Goal: Task Accomplishment & Management: Manage account settings

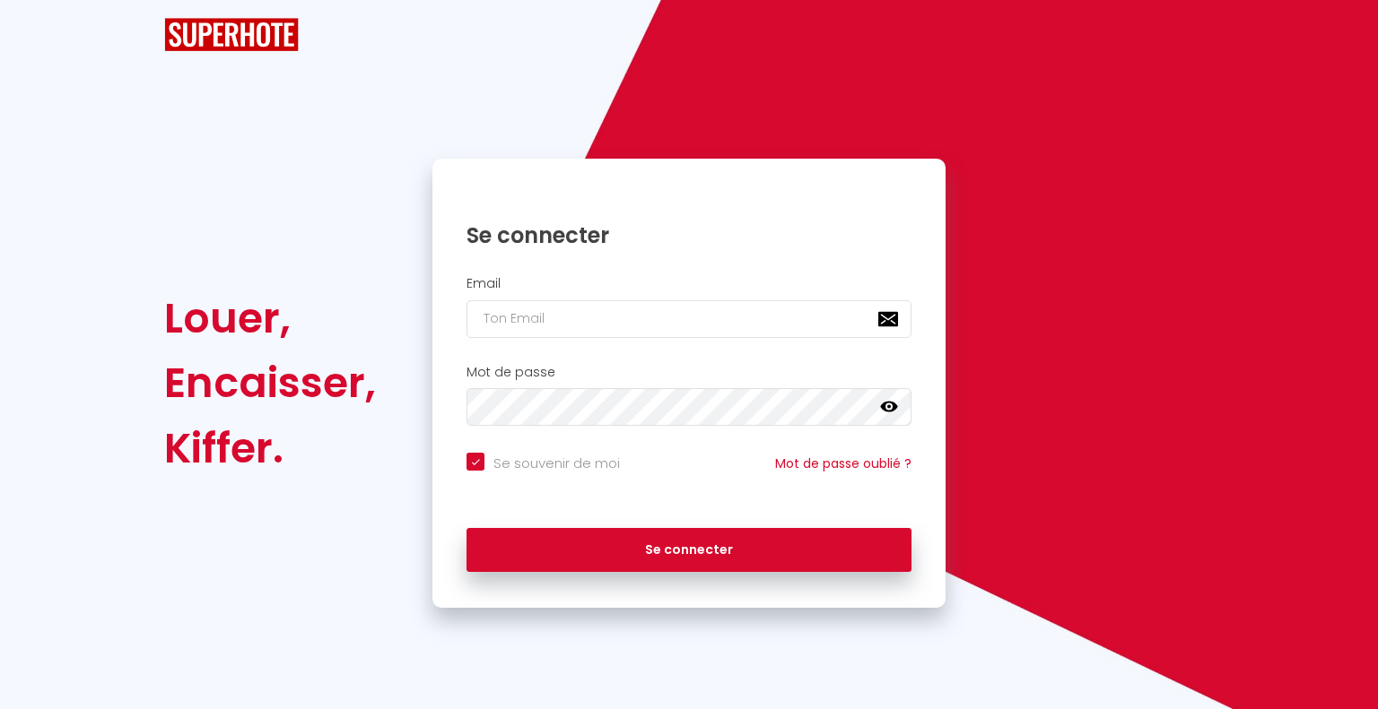
checkbox input "true"
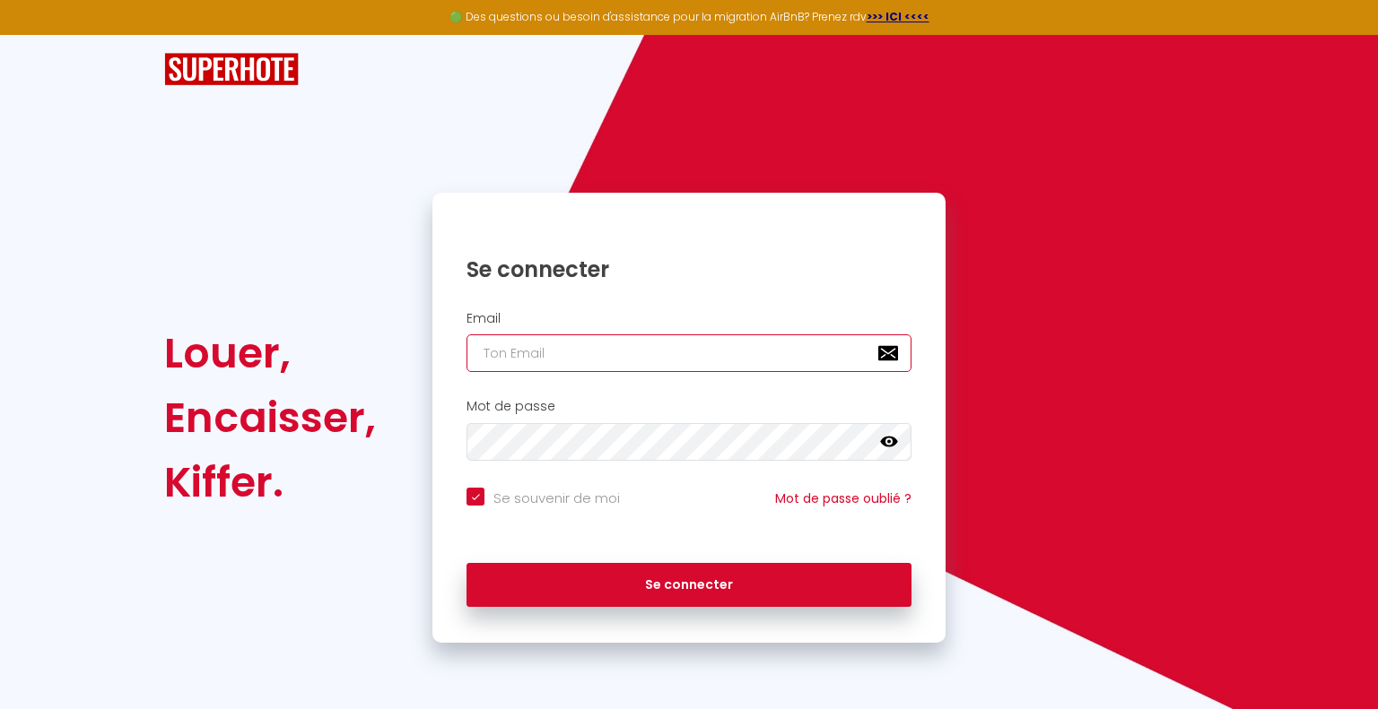
click at [682, 340] on input "email" at bounding box center [688, 354] width 445 height 38
type input "v"
checkbox input "true"
type input "vi"
checkbox input "true"
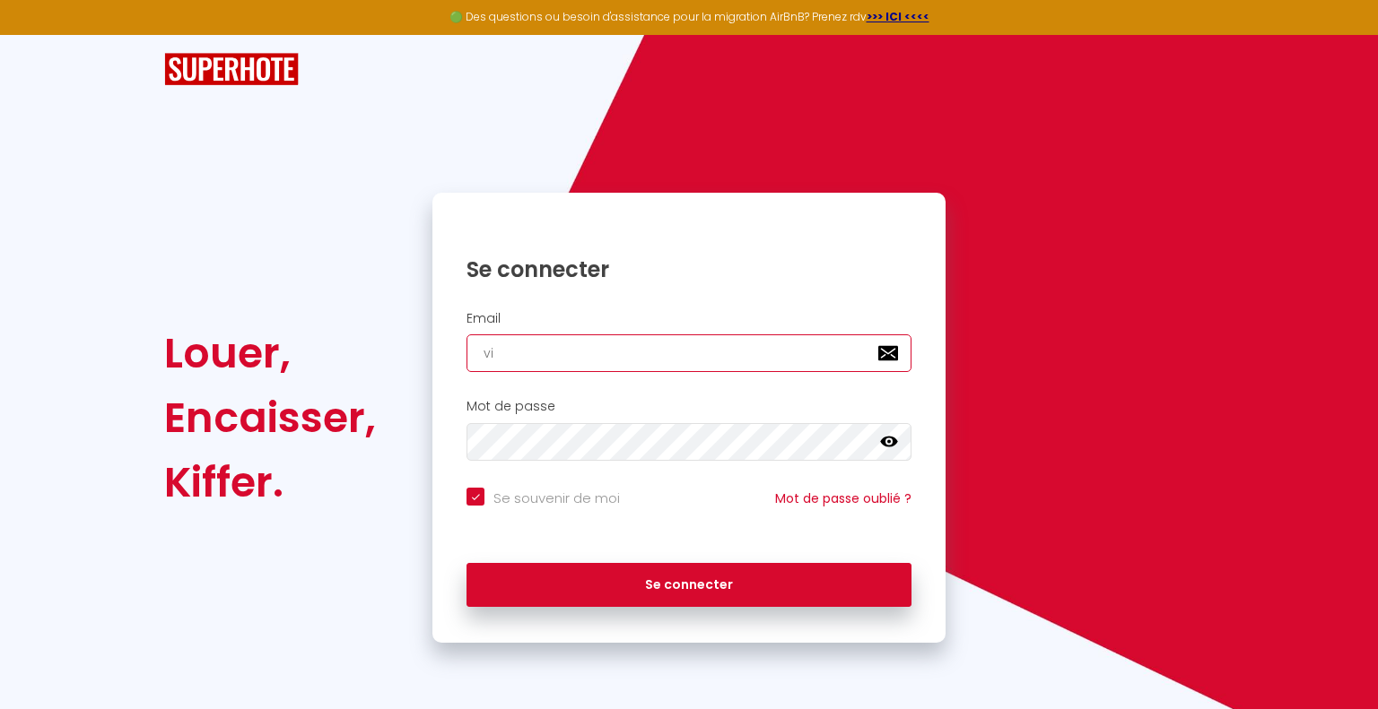
type input "vin"
checkbox input "true"
type input "vinc"
checkbox input "true"
type input "vince"
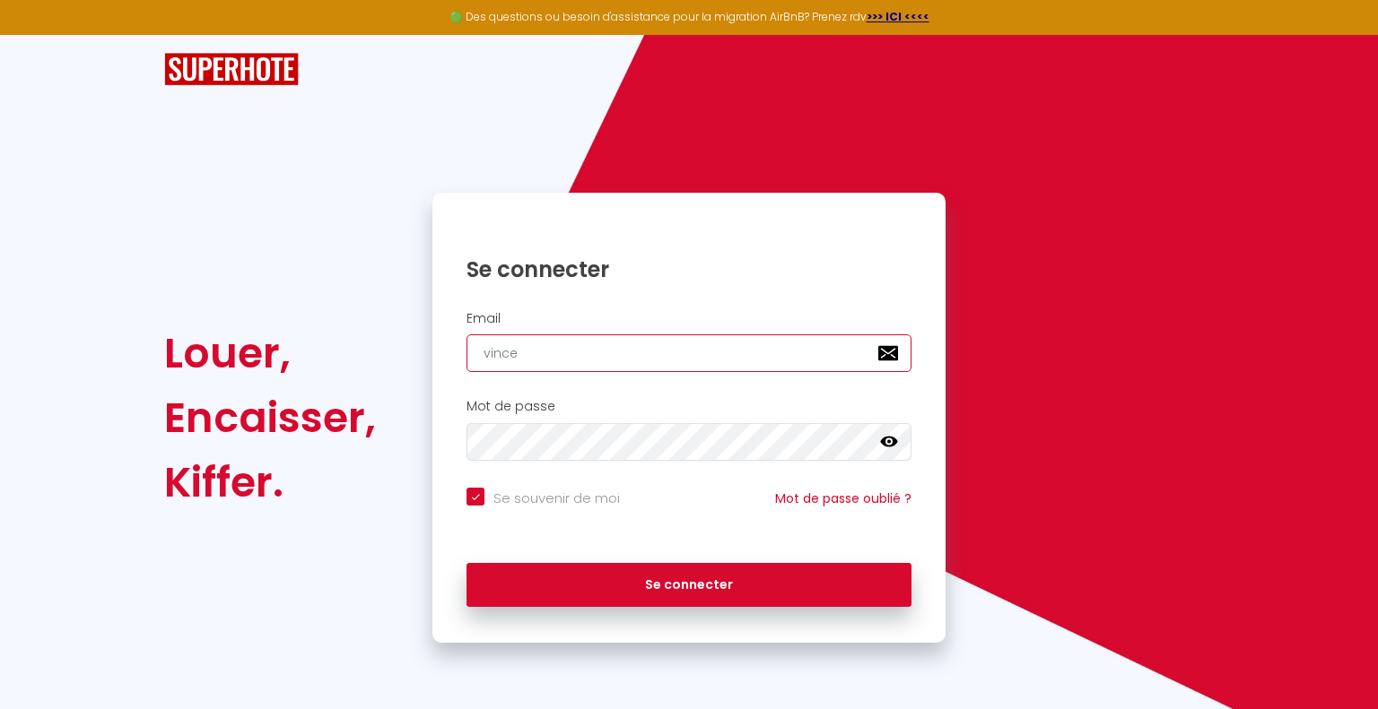
checkbox input "true"
type input "[PERSON_NAME]."
checkbox input "true"
type input "[PERSON_NAME].c"
checkbox input "true"
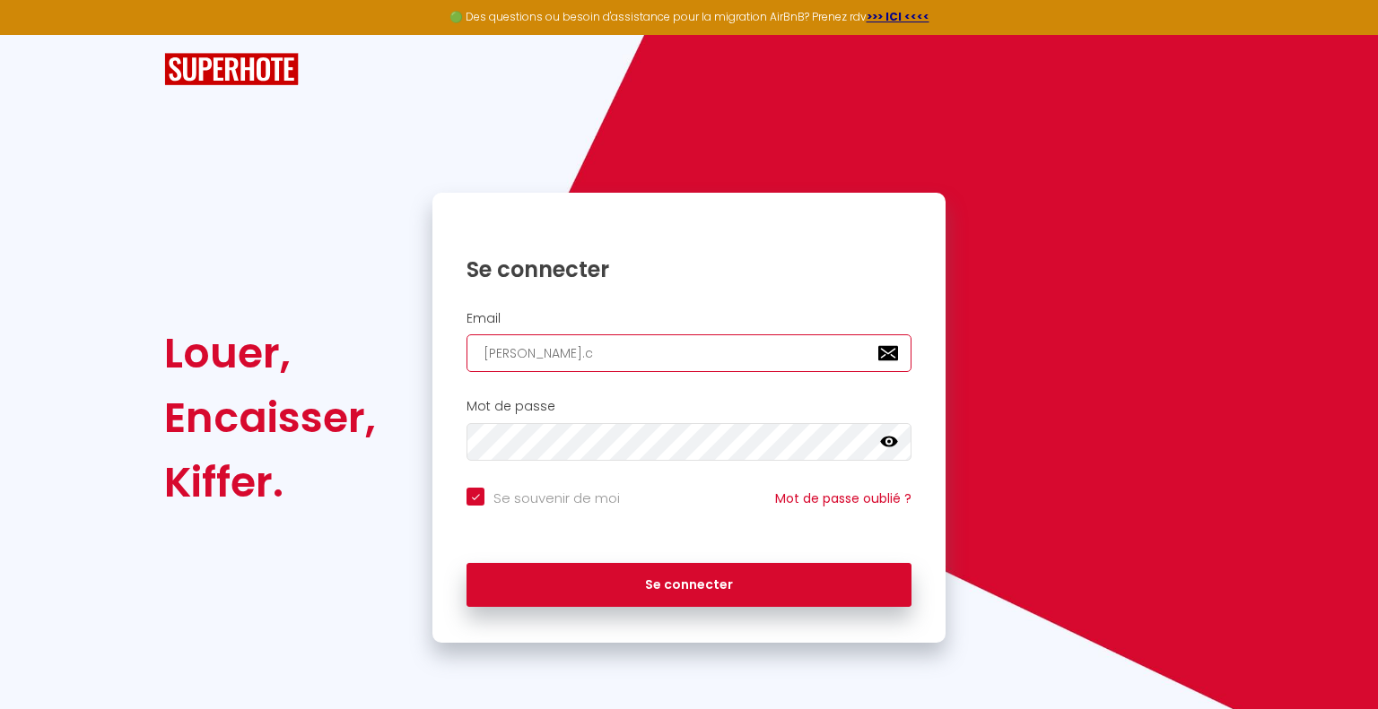
type input "[PERSON_NAME][DOMAIN_NAME]"
checkbox input "true"
type input "[PERSON_NAME][DOMAIN_NAME]"
checkbox input "true"
type input "[PERSON_NAME][DOMAIN_NAME]"
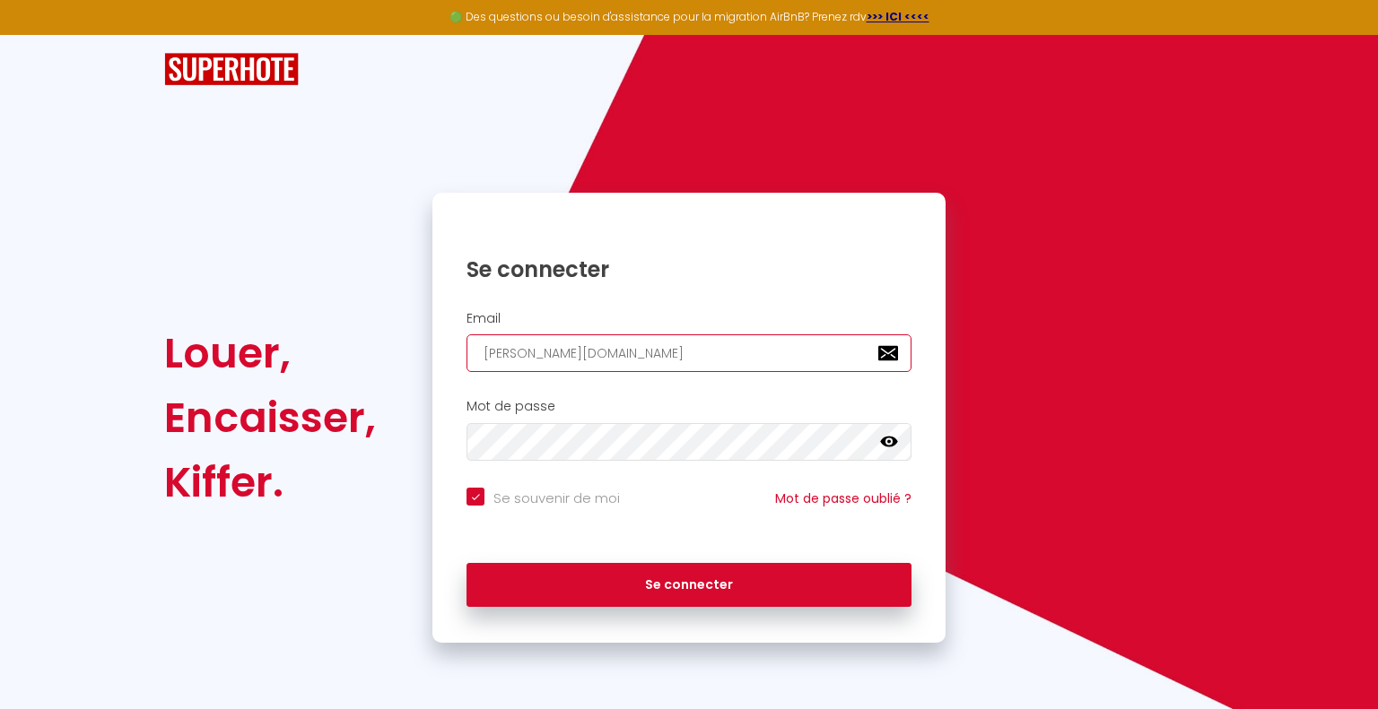
checkbox input "true"
type input "[PERSON_NAME].carel"
checkbox input "true"
type input "[PERSON_NAME].carel@"
checkbox input "true"
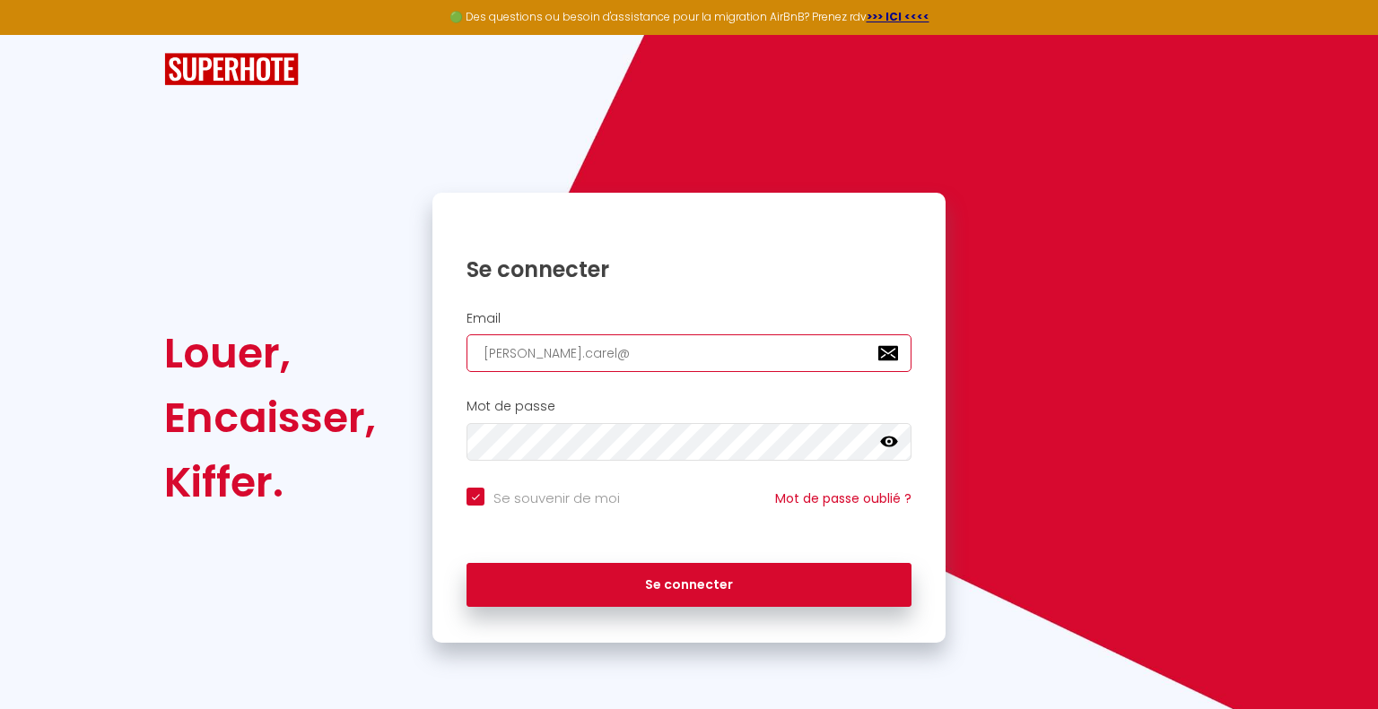
type input "[PERSON_NAME].carel@g"
checkbox input "true"
type input "[PERSON_NAME].carel@gm"
checkbox input "true"
type input "[PERSON_NAME].carel@gma"
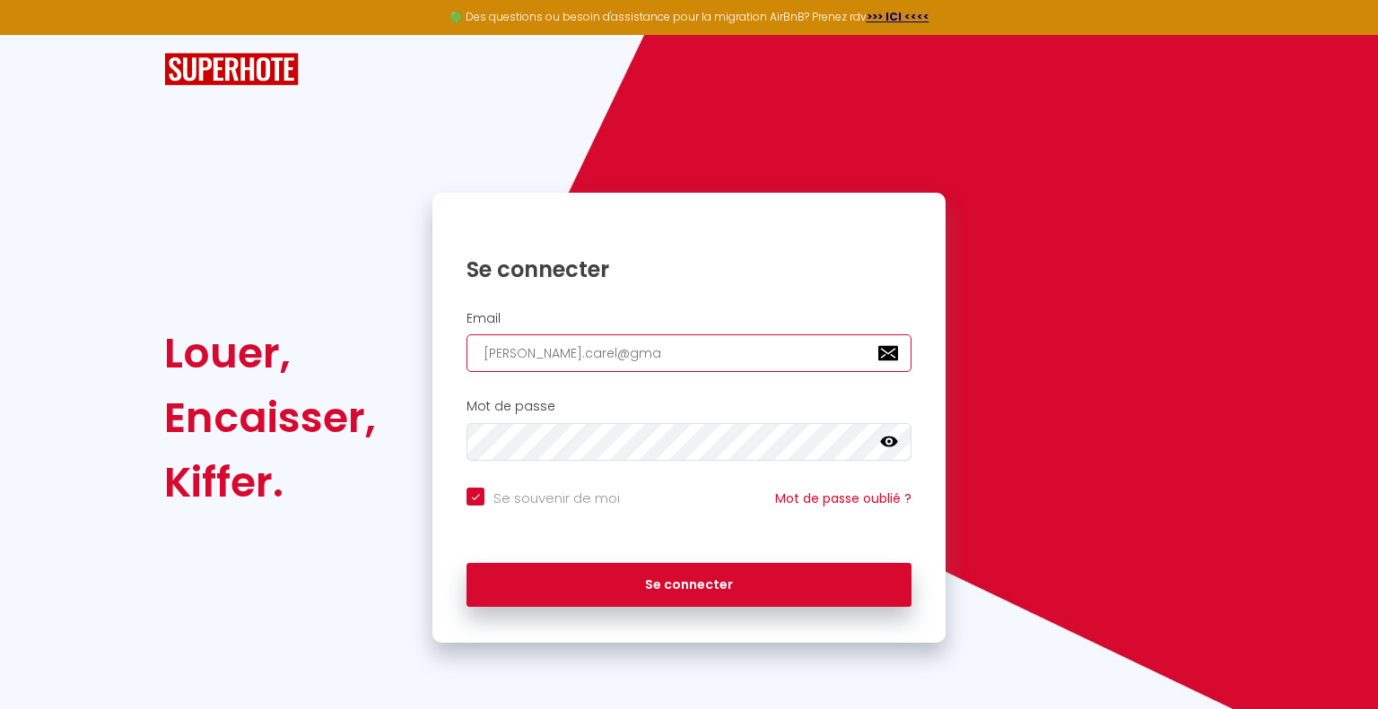
checkbox input "true"
type input "[PERSON_NAME].carel@gmai"
checkbox input "true"
type input "[PERSON_NAME][EMAIL_ADDRESS]"
checkbox input "true"
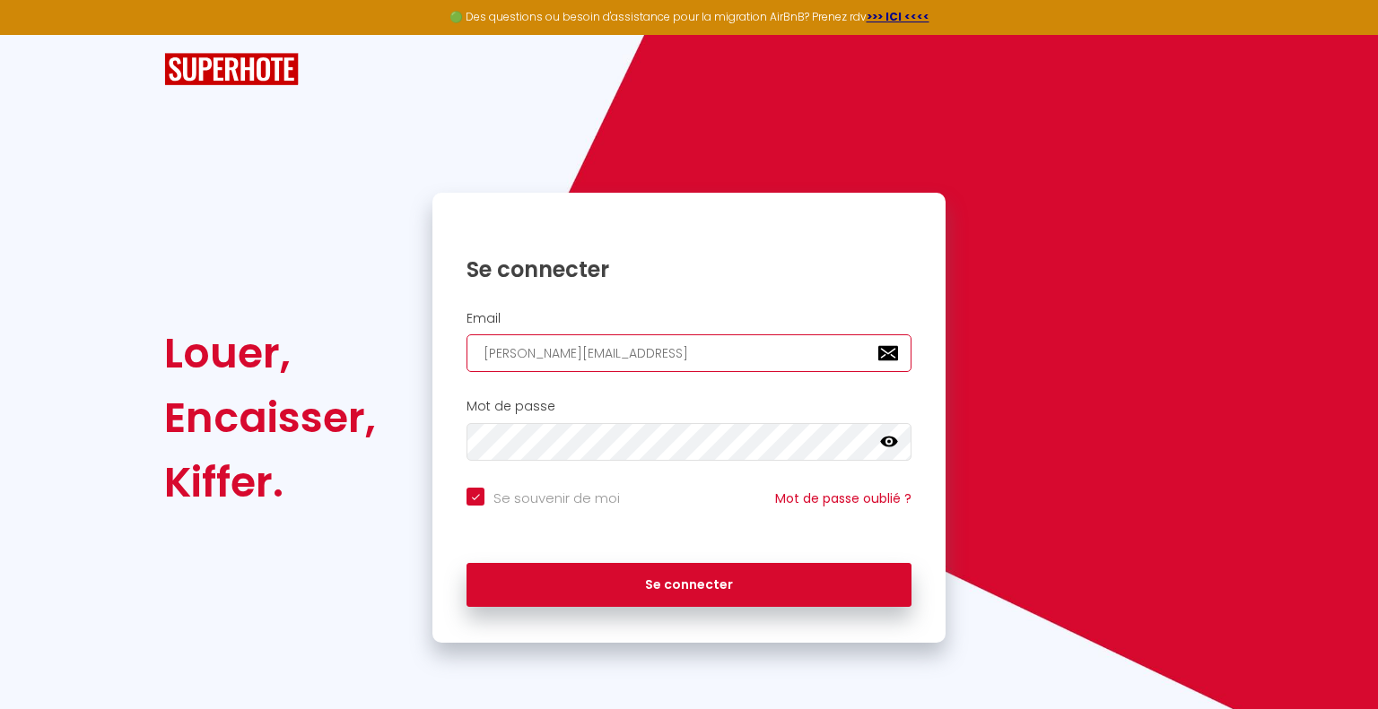
type input "[PERSON_NAME][EMAIL_ADDRESS]."
checkbox input "true"
type input "[PERSON_NAME].carel@gmail.o"
checkbox input "true"
type input "[PERSON_NAME][EMAIL_ADDRESS]."
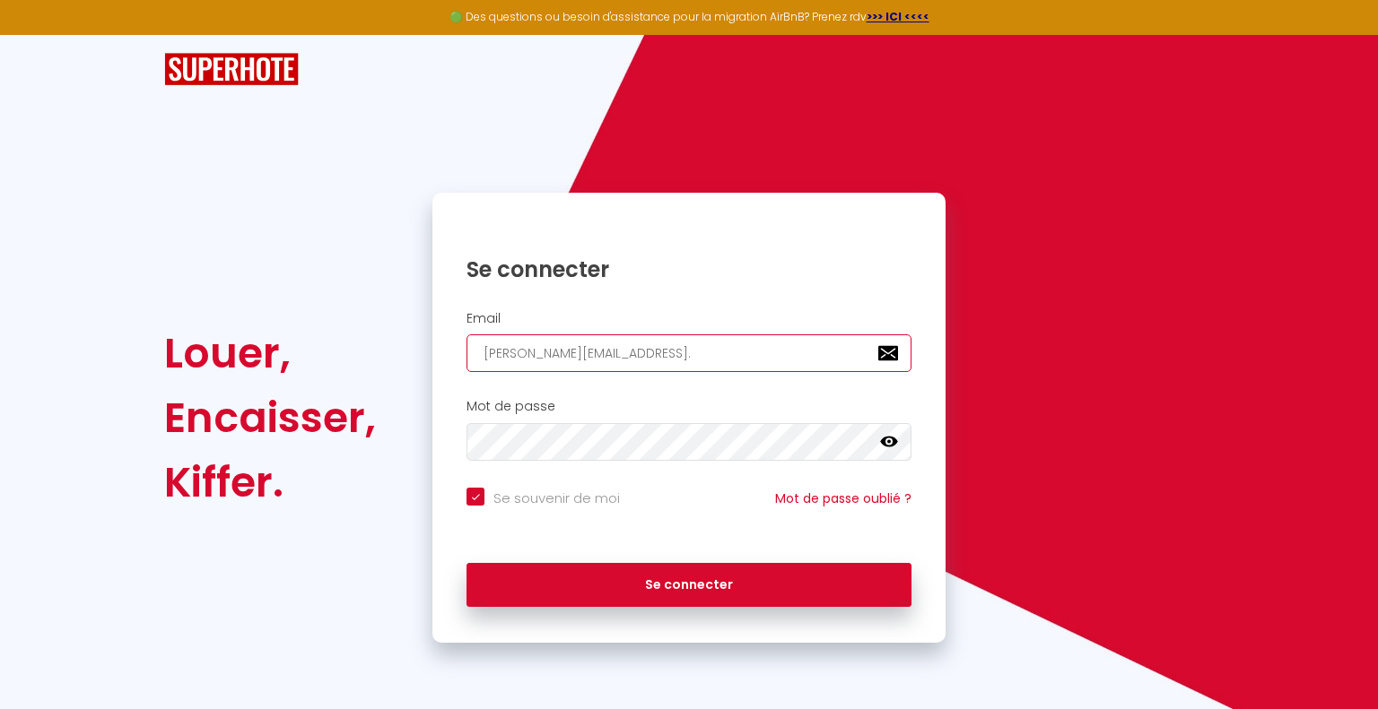
checkbox input "true"
type input "[PERSON_NAME].carel@gmail.c"
checkbox input "true"
type input "[PERSON_NAME][EMAIL_ADDRESS][DOMAIN_NAME]"
checkbox input "true"
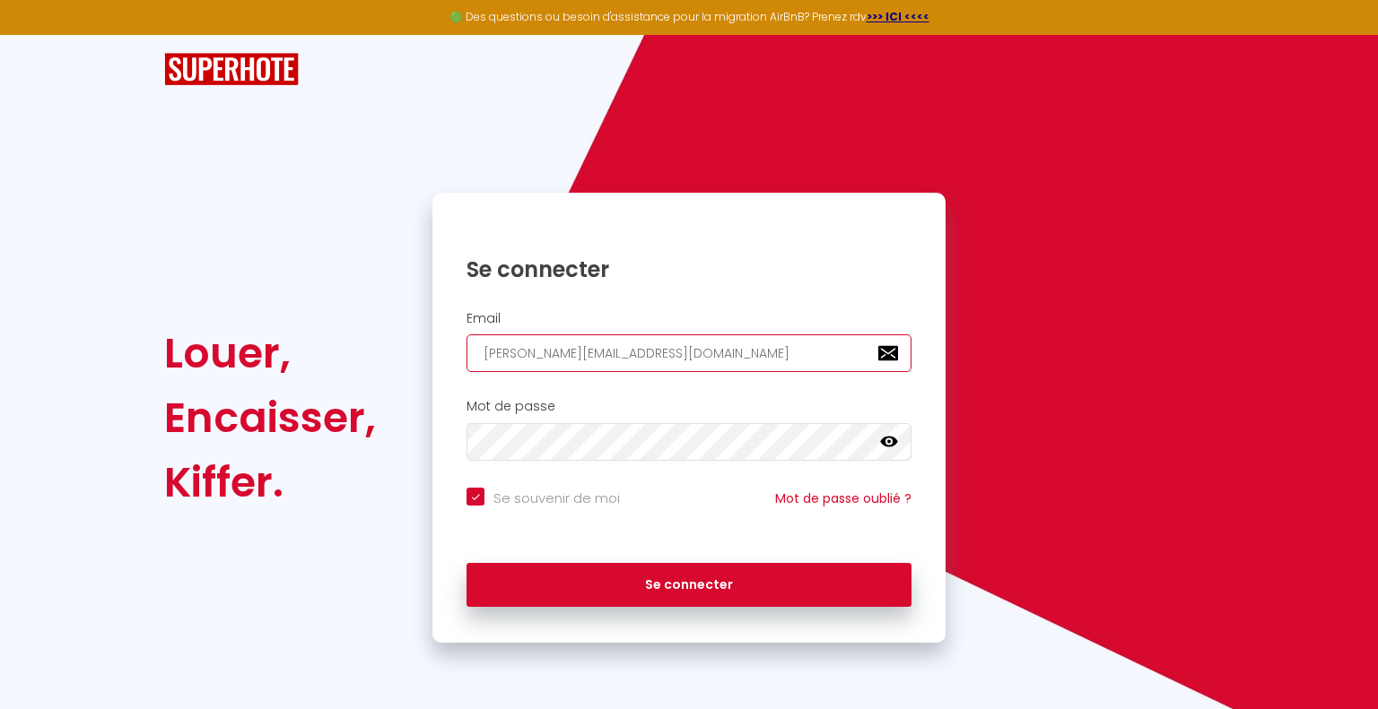
type input "[PERSON_NAME][EMAIL_ADDRESS][DOMAIN_NAME]"
checkbox input "true"
type input "[PERSON_NAME][EMAIL_ADDRESS][DOMAIN_NAME]"
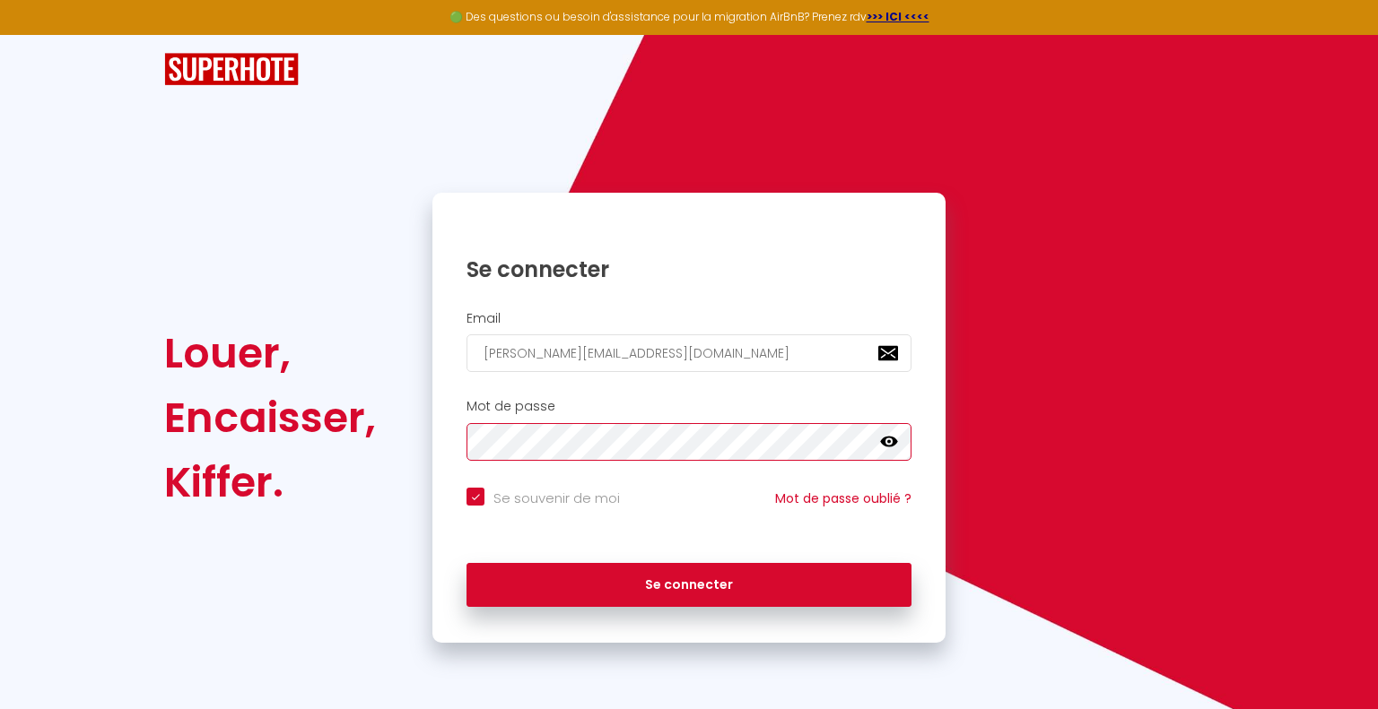
click at [466, 563] on button "Se connecter" at bounding box center [688, 585] width 445 height 45
checkbox input "true"
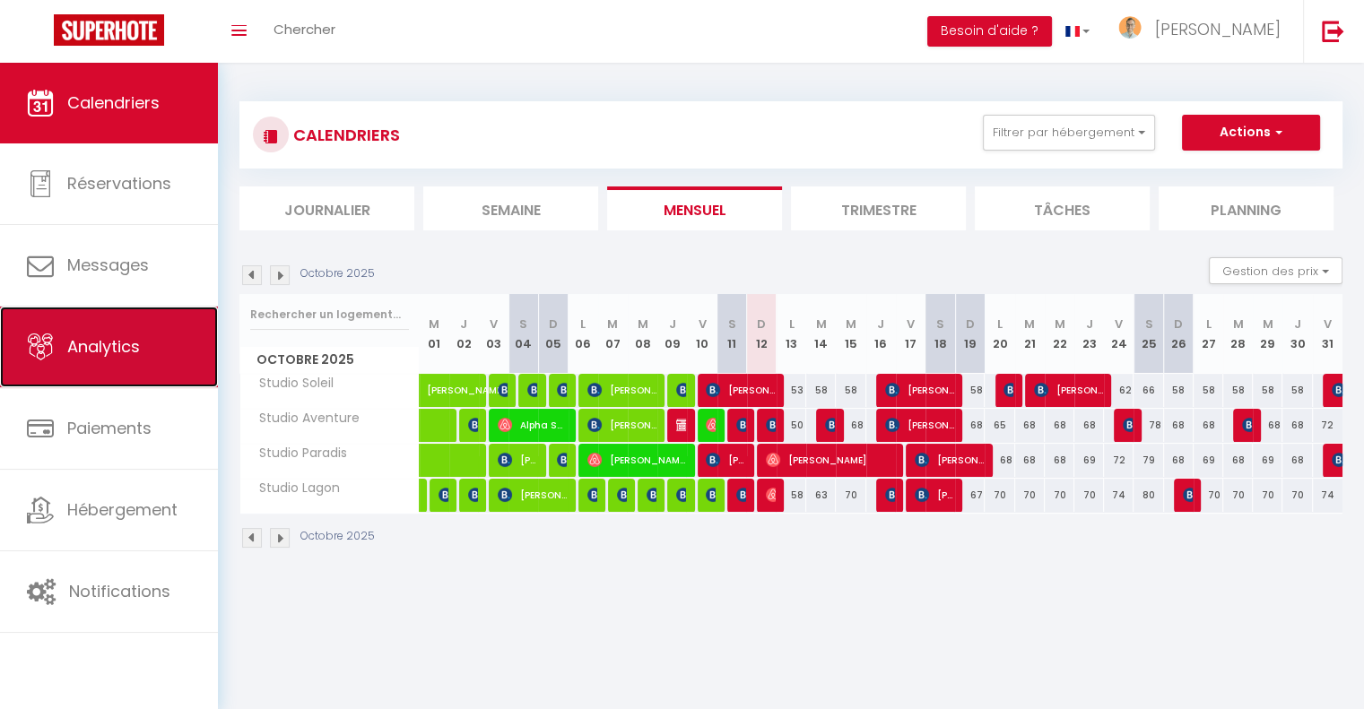
click at [109, 384] on link "Analytics" at bounding box center [109, 347] width 218 height 81
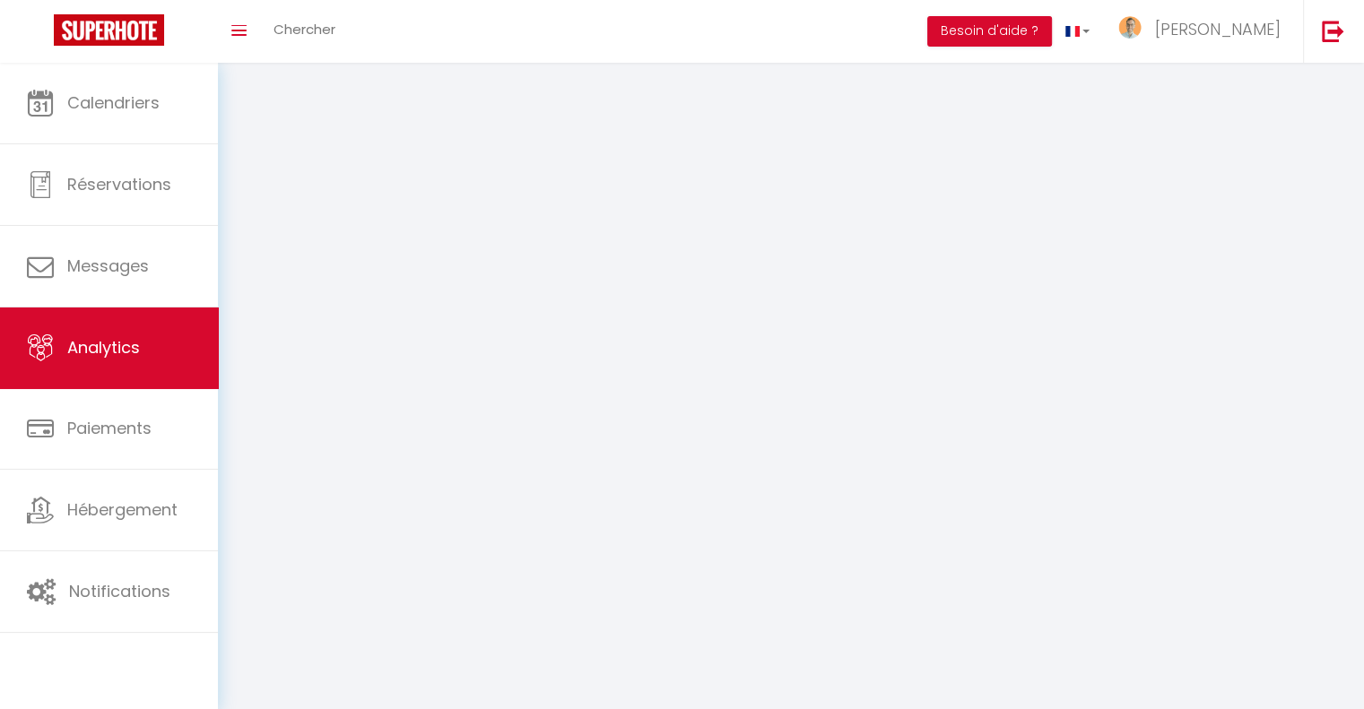
select select "2025"
select select "10"
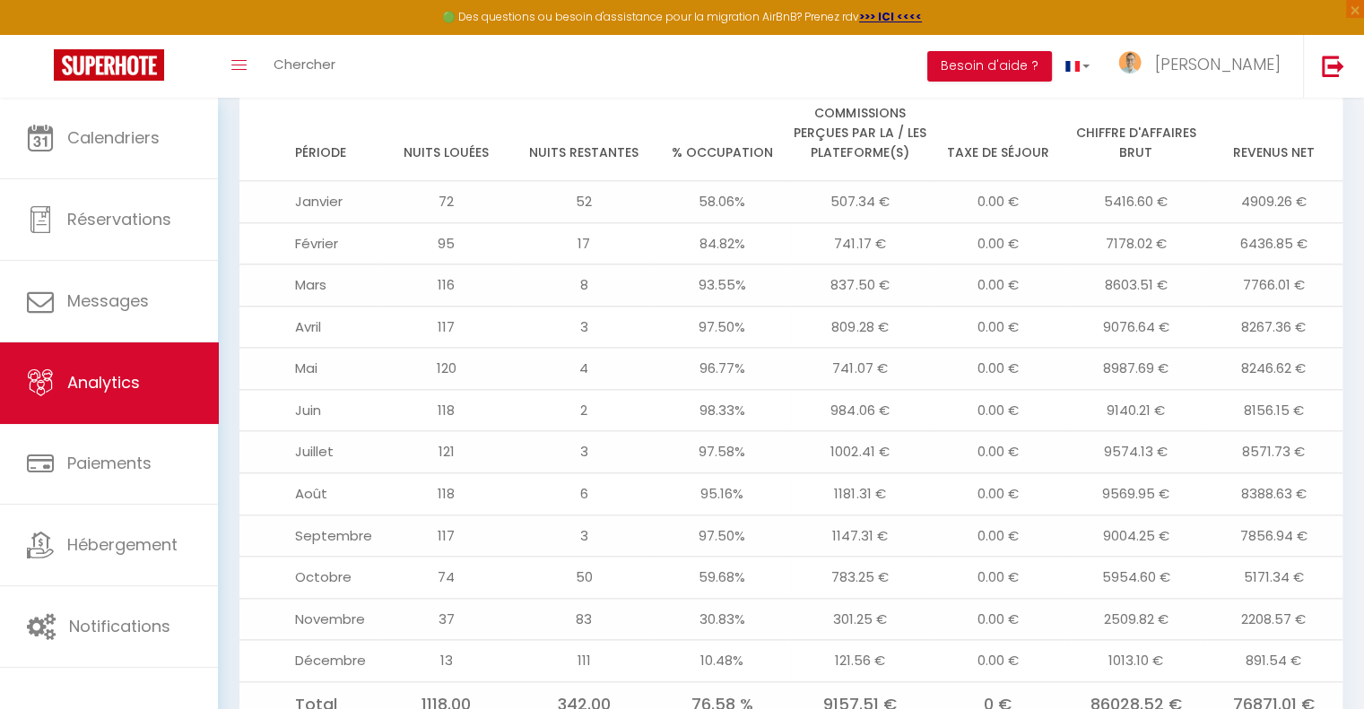
scroll to position [2013, 0]
